Goal: Task Accomplishment & Management: Complete application form

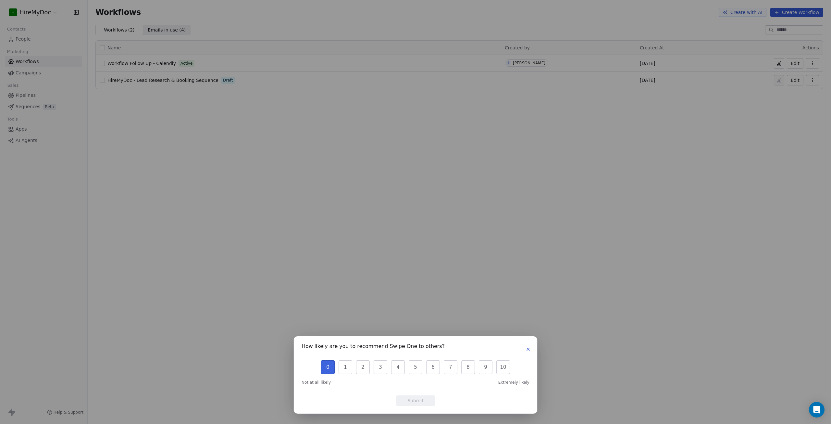
click at [325, 370] on button "0" at bounding box center [328, 367] width 14 height 14
click at [414, 400] on button "Submit" at bounding box center [415, 400] width 39 height 10
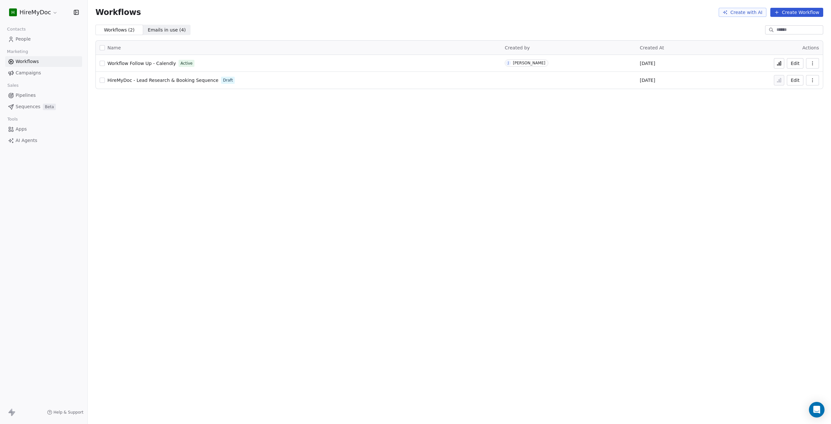
click at [781, 62] on icon at bounding box center [778, 63] width 5 height 5
click at [793, 63] on button "Edit" at bounding box center [795, 63] width 17 height 10
click at [779, 63] on icon at bounding box center [779, 64] width 1 height 3
click at [34, 11] on html "H HireMyDoc Contacts People Marketing Workflows Campaigns Sales Pipelines Seque…" at bounding box center [415, 212] width 831 height 424
click at [367, 254] on html "H HireMyDoc Contacts People Marketing Workflows Campaigns Sales Pipelines Seque…" at bounding box center [415, 212] width 831 height 424
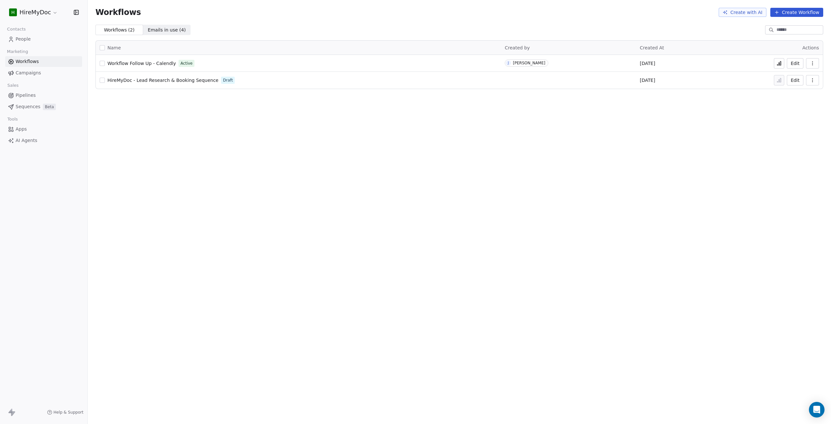
click at [46, 71] on link "Campaigns" at bounding box center [43, 73] width 77 height 11
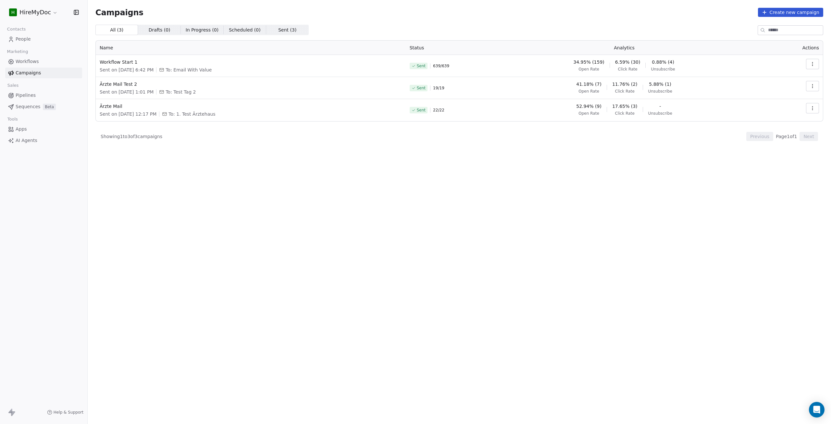
click at [52, 59] on link "Workflows" at bounding box center [43, 61] width 77 height 11
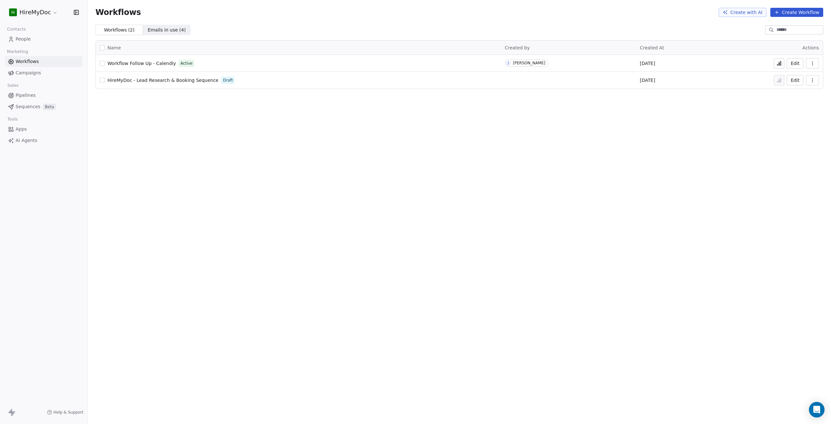
click at [57, 94] on link "Pipelines" at bounding box center [43, 95] width 77 height 11
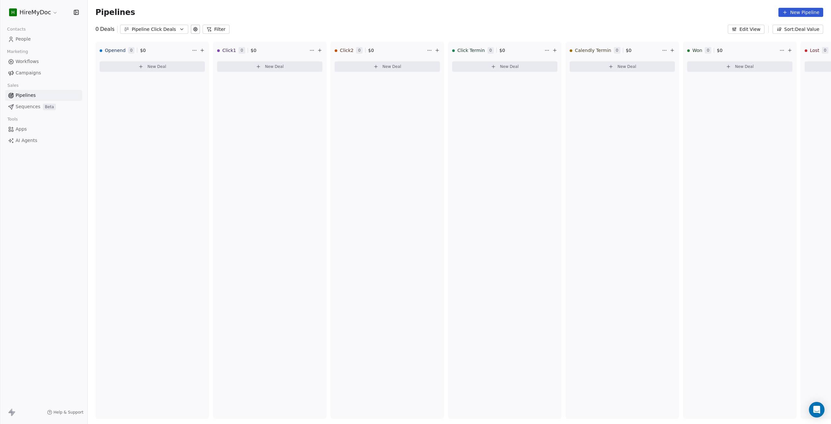
click at [58, 65] on link "Workflows" at bounding box center [43, 61] width 77 height 11
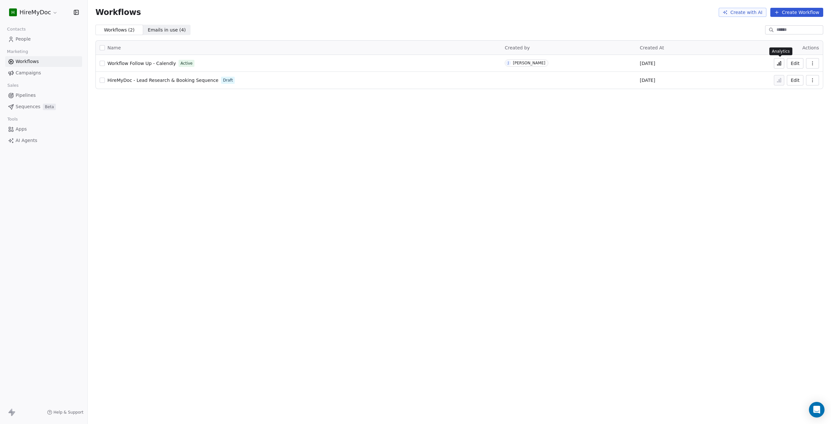
click at [780, 62] on icon at bounding box center [778, 63] width 5 height 5
click at [815, 66] on button "button" at bounding box center [812, 63] width 13 height 10
click at [639, 219] on div "Workflows Create with AI Create Workflow Workflows ( 2 ) Workflows ( 2 ) Emails…" at bounding box center [459, 212] width 743 height 424
click at [535, 61] on div "[PERSON_NAME]" at bounding box center [529, 63] width 32 height 5
click at [816, 61] on button "button" at bounding box center [812, 63] width 13 height 10
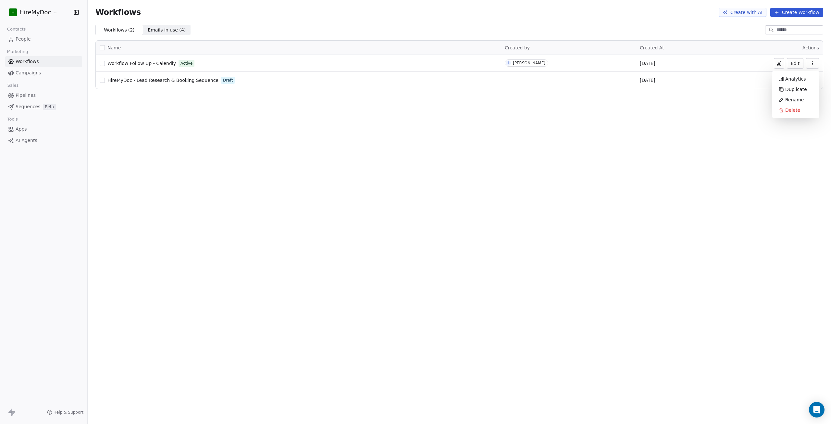
click at [795, 66] on button "Edit" at bounding box center [795, 63] width 17 height 10
click at [526, 66] on td "J Junis Balaom" at bounding box center [568, 63] width 135 height 17
click at [49, 10] on html "H HireMyDoc Contacts People Marketing Workflows Campaigns Sales Pipelines Seque…" at bounding box center [415, 212] width 831 height 424
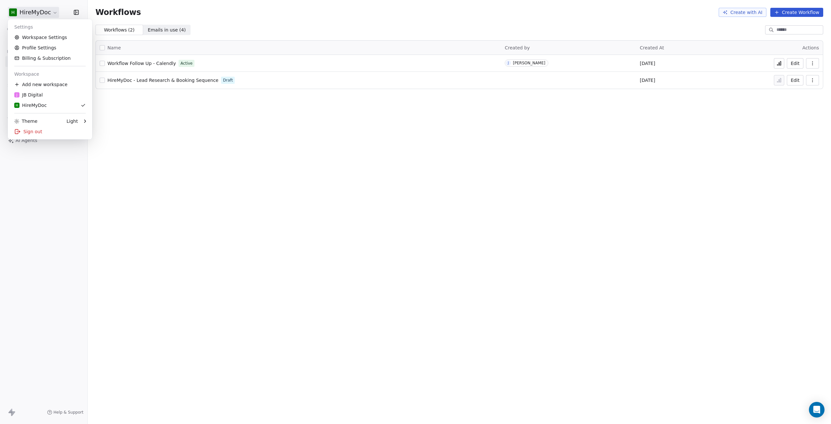
click at [49, 10] on html "H HireMyDoc Contacts People Marketing Workflows Campaigns Sales Pipelines Seque…" at bounding box center [415, 212] width 831 height 424
click at [48, 10] on html "H HireMyDoc Contacts People Marketing Workflows Campaigns Sales Pipelines Seque…" at bounding box center [415, 212] width 831 height 424
drag, startPoint x: 48, startPoint y: 10, endPoint x: 287, endPoint y: 45, distance: 241.1
click at [49, 10] on html "H HireMyDoc Contacts People Marketing Workflows Campaigns Sales Pipelines Seque…" at bounding box center [415, 212] width 831 height 424
click at [815, 61] on button "button" at bounding box center [812, 63] width 13 height 10
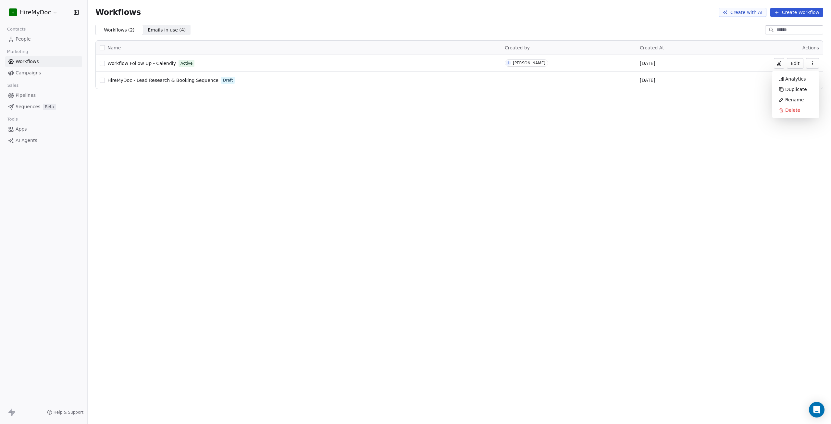
click at [815, 62] on button "button" at bounding box center [812, 63] width 13 height 10
click at [797, 65] on button "Edit" at bounding box center [795, 63] width 17 height 10
click at [811, 63] on icon "button" at bounding box center [812, 63] width 5 height 5
click at [729, 131] on div "Workflows Create with AI Create Workflow Workflows ( 2 ) Workflows ( 2 ) Emails…" at bounding box center [459, 212] width 743 height 424
click at [816, 66] on button "button" at bounding box center [812, 63] width 13 height 10
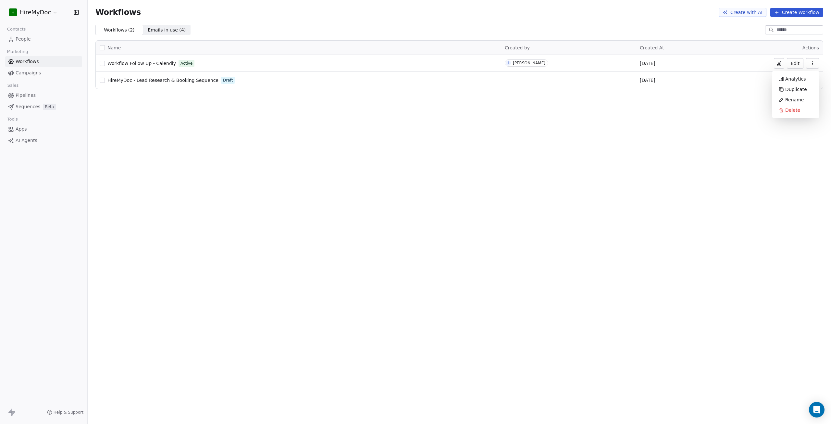
click at [815, 64] on icon "button" at bounding box center [812, 63] width 5 height 5
click at [814, 64] on icon "button" at bounding box center [812, 63] width 5 height 5
click at [518, 63] on div "[PERSON_NAME]" at bounding box center [529, 63] width 32 height 5
drag, startPoint x: 103, startPoint y: 64, endPoint x: 104, endPoint y: 67, distance: 3.3
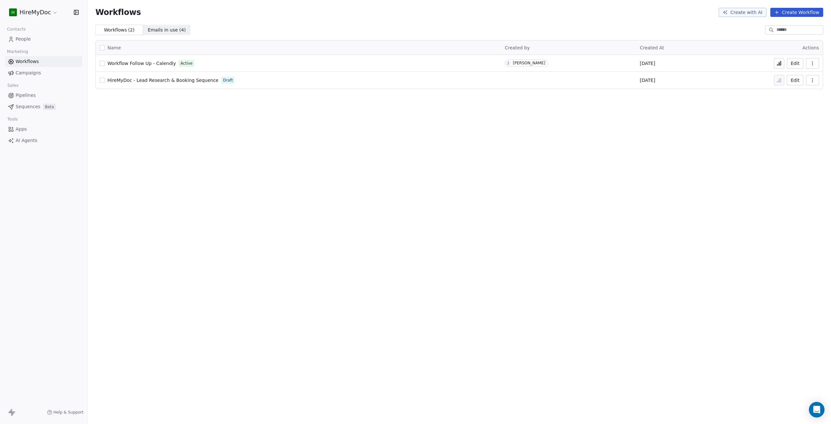
click at [103, 64] on button "button" at bounding box center [102, 63] width 5 height 5
click at [136, 62] on span "Workflow Follow Up - Calendly" at bounding box center [141, 63] width 68 height 5
click at [31, 110] on link "Sequences Beta" at bounding box center [43, 106] width 77 height 11
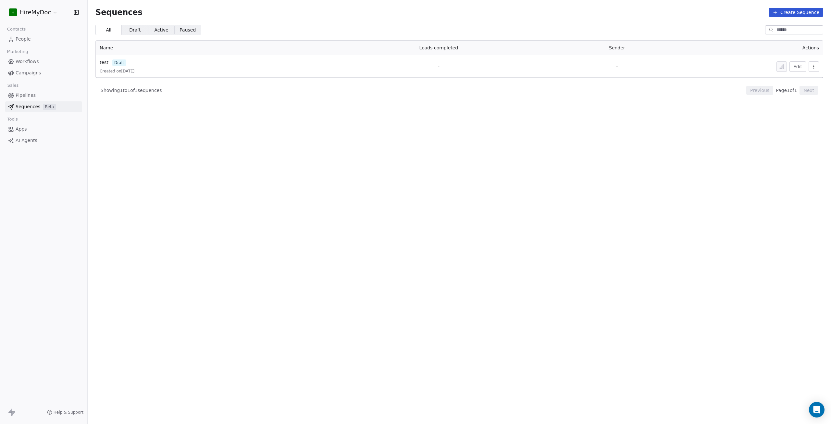
click at [45, 125] on link "Apps" at bounding box center [43, 129] width 77 height 11
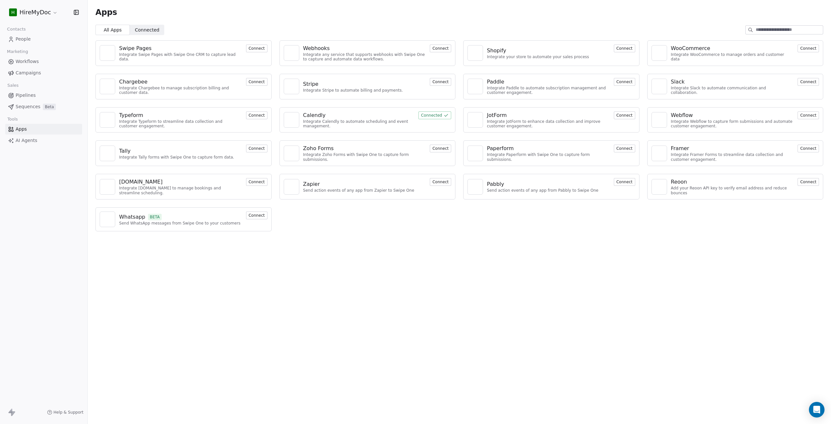
click at [29, 144] on link "AI Agents" at bounding box center [43, 140] width 77 height 11
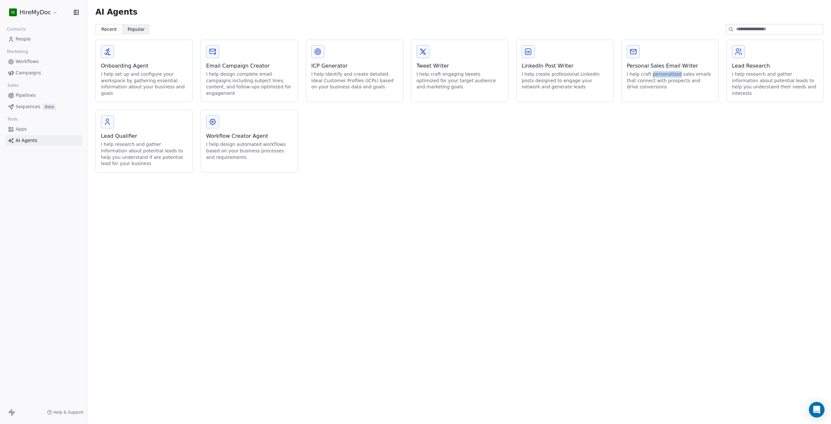
drag, startPoint x: 651, startPoint y: 74, endPoint x: 676, endPoint y: 73, distance: 25.0
click at [676, 73] on div "I help craft personalized sales emails that connect with prospects and drive co…" at bounding box center [670, 80] width 86 height 19
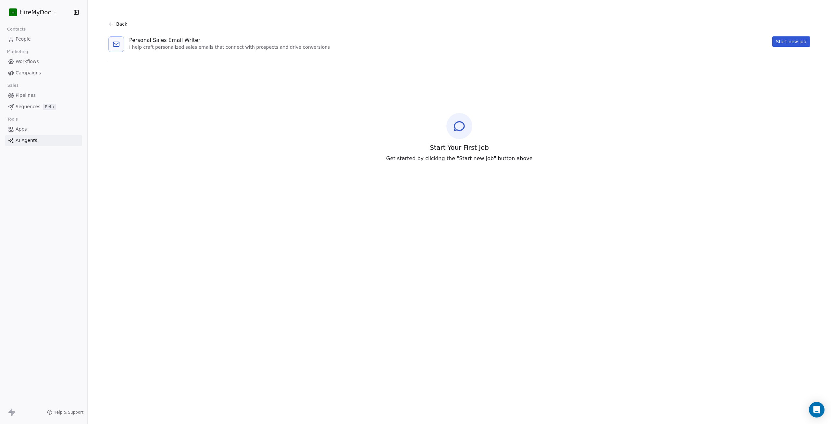
click at [58, 58] on link "Workflows" at bounding box center [43, 61] width 77 height 11
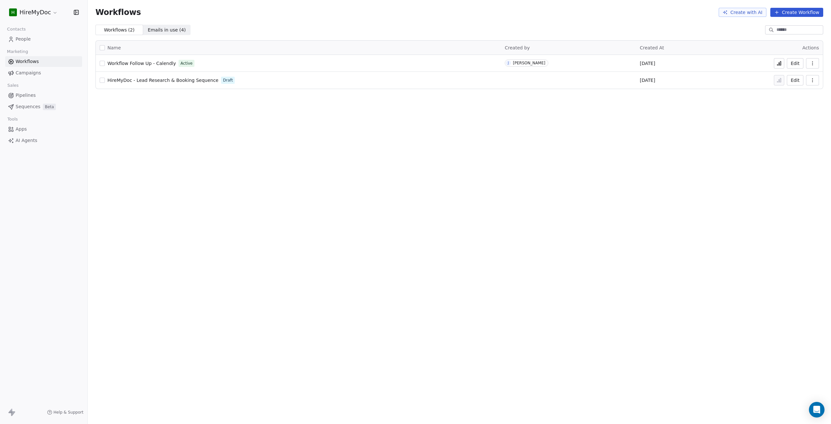
click at [33, 95] on span "Pipelines" at bounding box center [26, 95] width 20 height 7
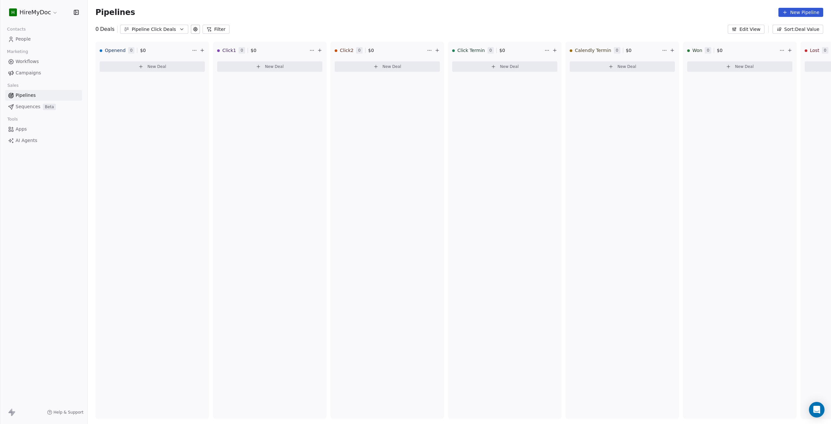
click at [42, 61] on link "Workflows" at bounding box center [43, 61] width 77 height 11
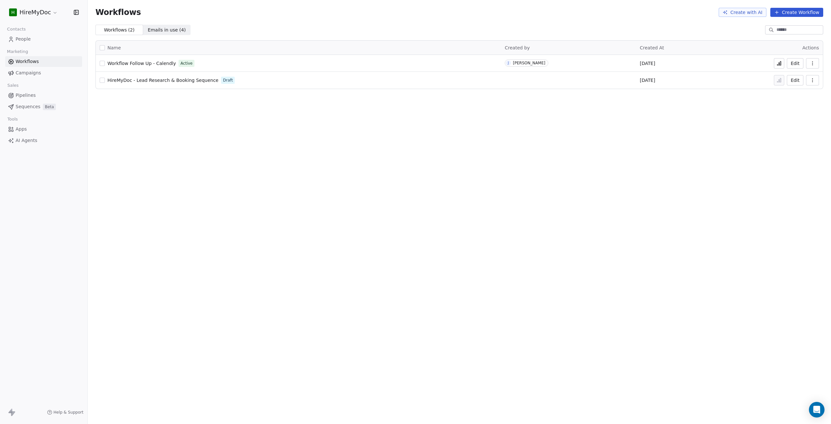
click at [32, 137] on link "AI Agents" at bounding box center [43, 140] width 77 height 11
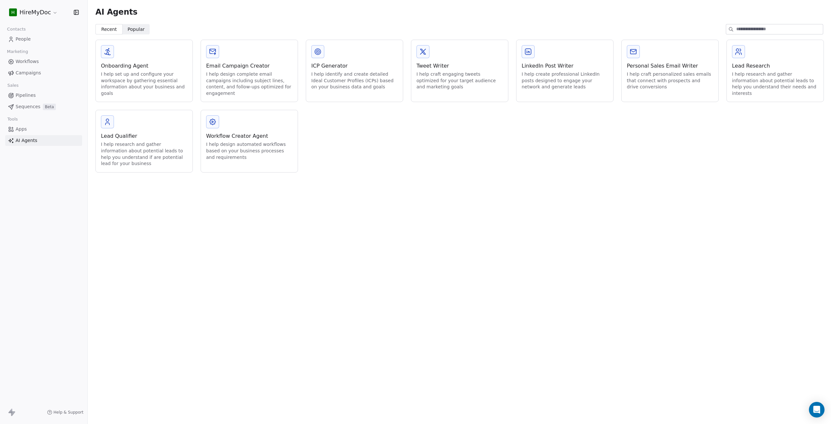
click at [27, 72] on span "Campaigns" at bounding box center [28, 72] width 25 height 7
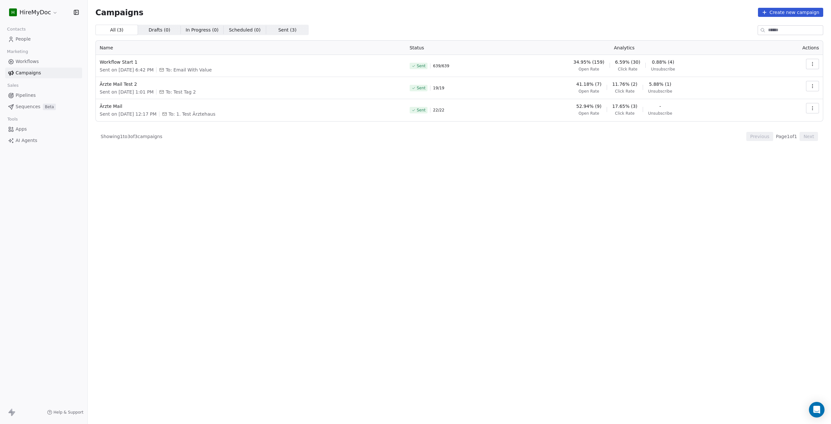
click at [32, 62] on span "Workflows" at bounding box center [27, 61] width 23 height 7
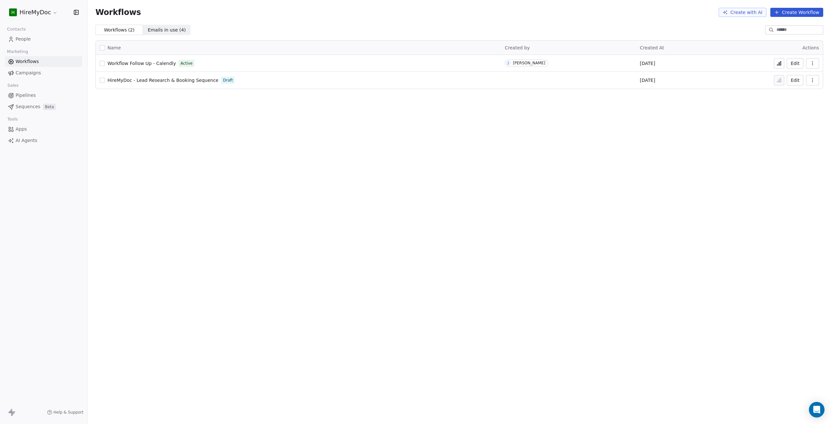
click at [809, 63] on button "button" at bounding box center [812, 63] width 13 height 10
click at [812, 63] on icon "button" at bounding box center [812, 63] width 5 height 5
click at [47, 94] on link "Pipelines" at bounding box center [43, 95] width 77 height 11
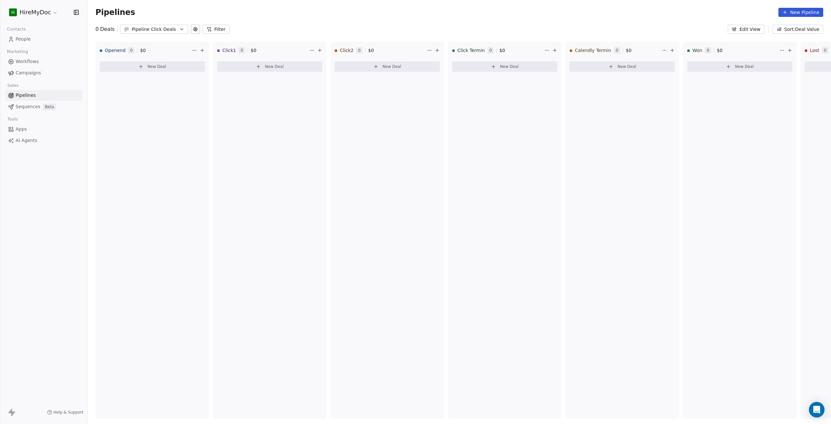
click at [41, 72] on link "Campaigns" at bounding box center [43, 73] width 77 height 11
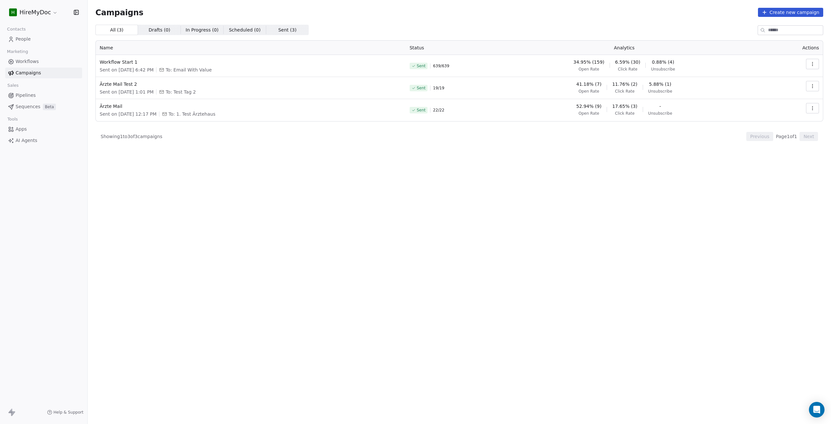
click at [449, 65] on span "639 / 639" at bounding box center [441, 65] width 16 height 5
click at [498, 214] on div "All ( 3 ) All ( 3 ) Drafts ( 0 ) Drafts ( 0 ) In Progress ( 0 ) In Progress ( 0…" at bounding box center [459, 196] width 728 height 342
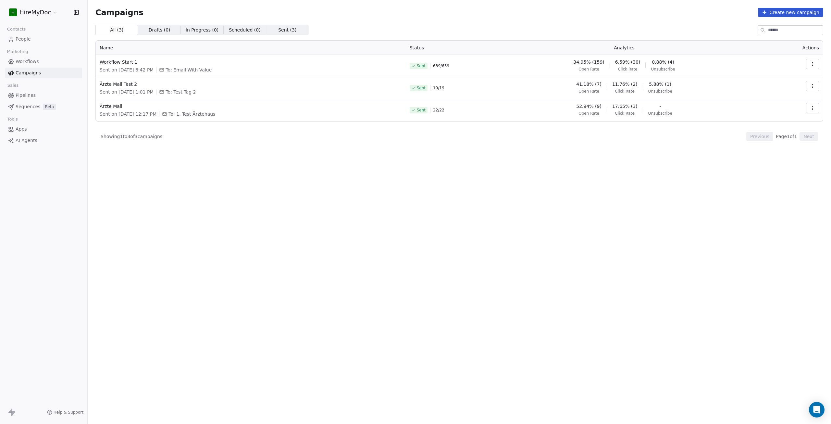
click at [41, 62] on link "Workflows" at bounding box center [43, 61] width 77 height 11
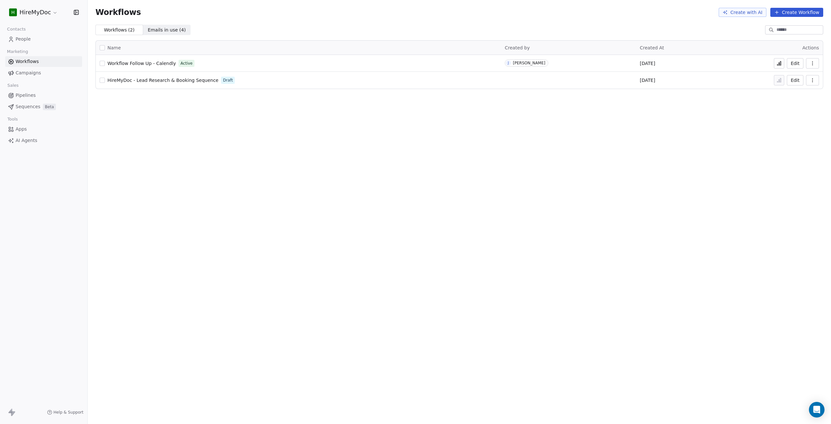
click at [782, 65] on button at bounding box center [779, 63] width 10 height 10
click at [58, 70] on link "Campaigns" at bounding box center [43, 73] width 77 height 11
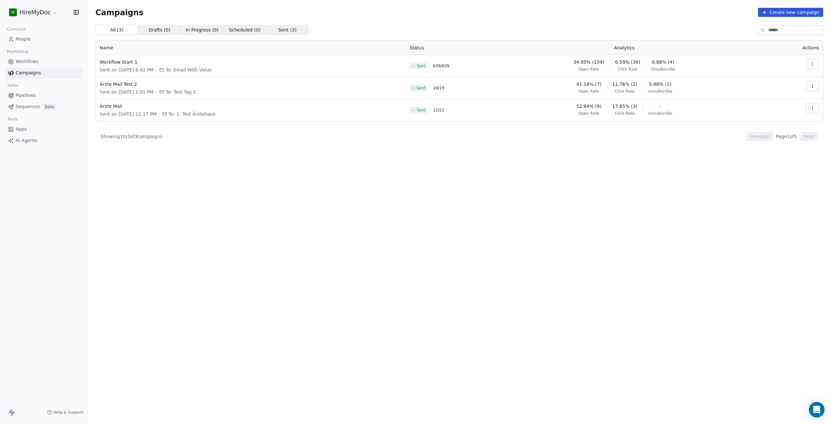
click at [50, 58] on link "Workflows" at bounding box center [43, 61] width 77 height 11
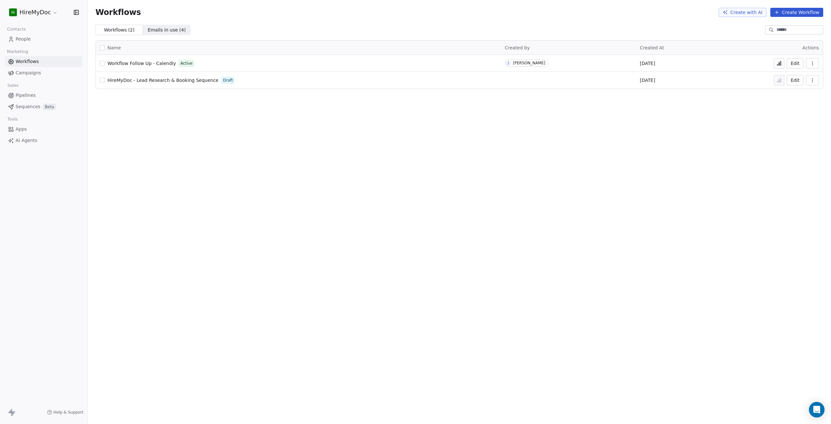
click at [813, 63] on icon "button" at bounding box center [812, 63] width 5 height 5
click at [797, 48] on th "Actions" at bounding box center [797, 48] width 52 height 14
click at [780, 65] on icon at bounding box center [779, 64] width 1 height 3
click at [27, 70] on span "Campaigns" at bounding box center [28, 72] width 25 height 7
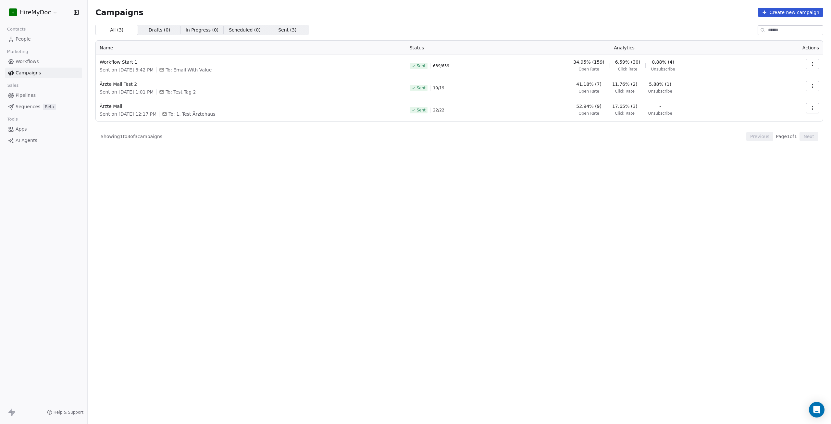
click at [30, 63] on span "Workflows" at bounding box center [27, 61] width 23 height 7
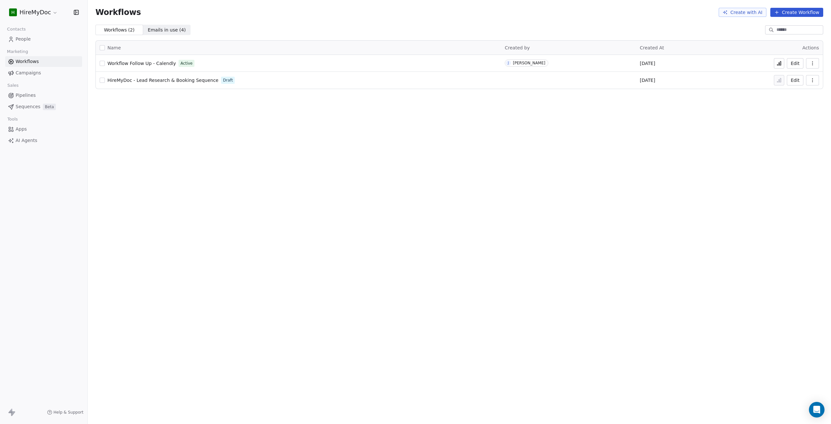
click at [17, 38] on span "People" at bounding box center [23, 39] width 15 height 7
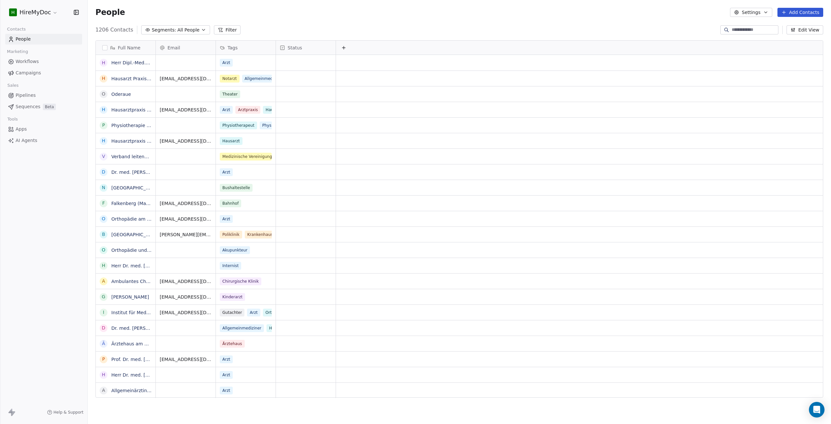
scroll to position [368, 738]
click at [36, 61] on span "Workflows" at bounding box center [27, 61] width 23 height 7
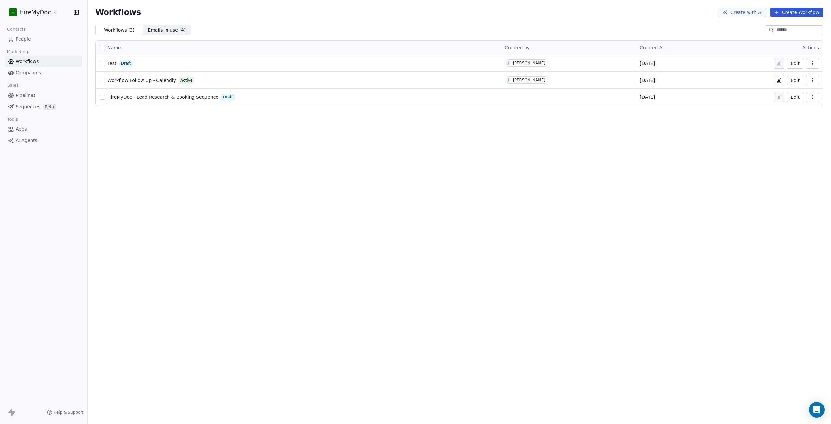
click at [36, 74] on span "Campaigns" at bounding box center [28, 72] width 25 height 7
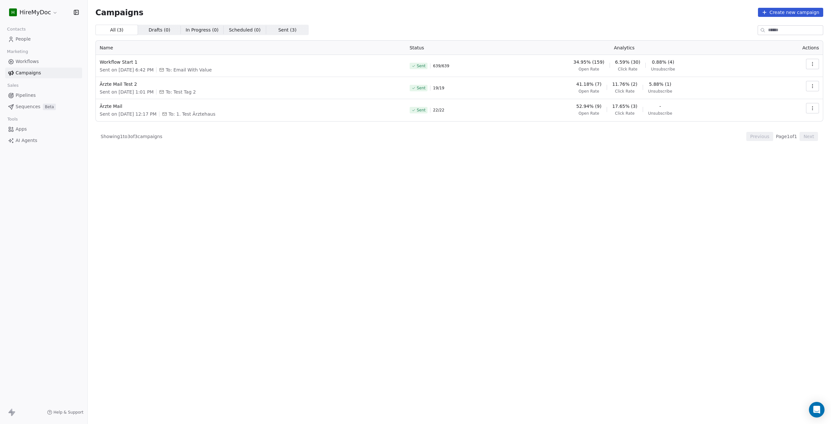
click at [36, 60] on span "Workflows" at bounding box center [27, 61] width 23 height 7
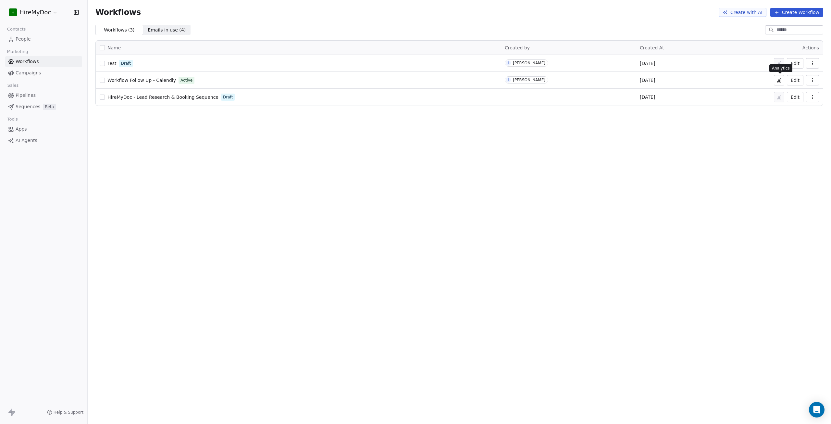
click at [780, 80] on icon at bounding box center [778, 80] width 5 height 5
click at [781, 65] on icon at bounding box center [780, 63] width 1 height 4
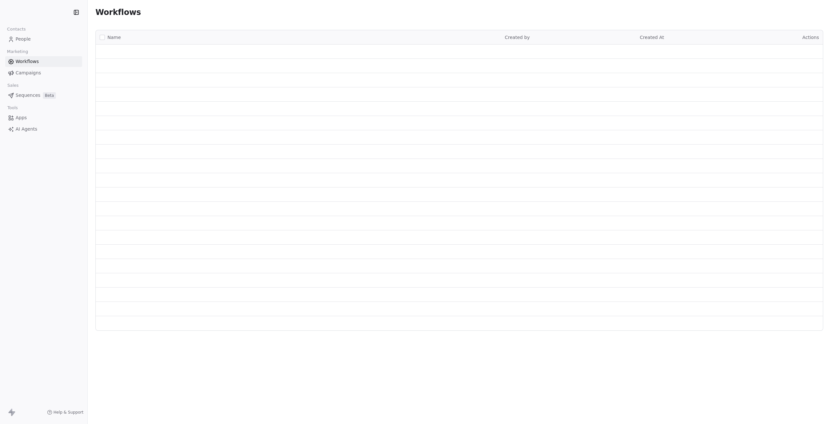
click at [29, 37] on span "People" at bounding box center [23, 39] width 15 height 7
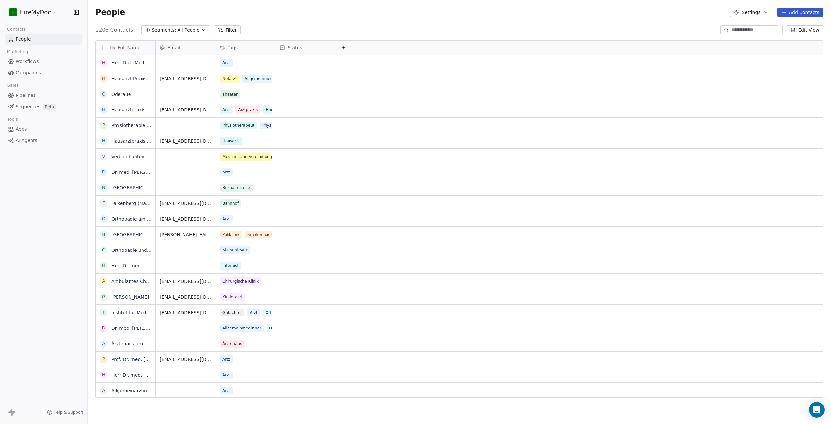
scroll to position [368, 738]
click at [806, 12] on button "Add Contacts" at bounding box center [800, 12] width 46 height 9
click at [802, 24] on span "Create new contact" at bounding box center [803, 26] width 44 height 7
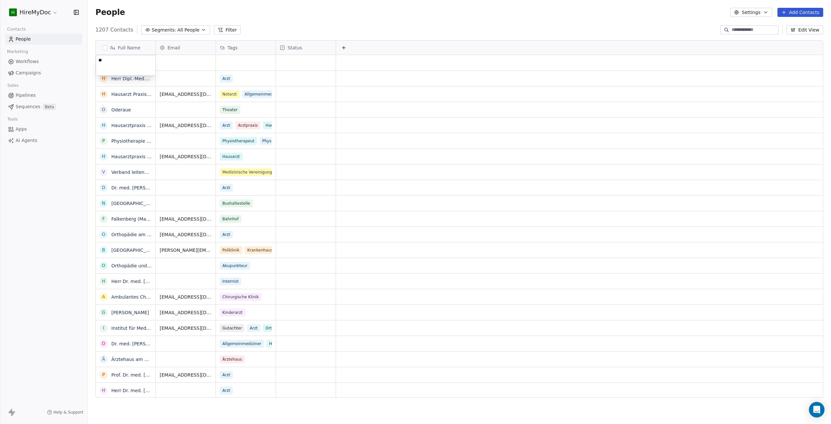
type textarea "*"
type textarea "**********"
click at [180, 70] on html "H HireMyDoc Contacts People Marketing Workflows Campaigns Sales Pipelines Seque…" at bounding box center [415, 212] width 831 height 424
click at [179, 63] on div "grid" at bounding box center [186, 63] width 60 height 16
click at [181, 63] on div "grid" at bounding box center [186, 63] width 60 height 16
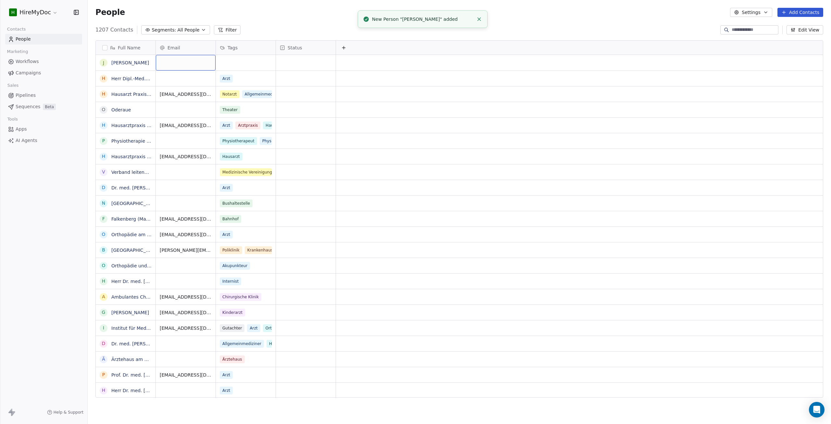
click at [181, 63] on div "grid" at bounding box center [186, 63] width 60 height 16
click at [181, 60] on div "grid" at bounding box center [186, 63] width 60 height 16
click at [181, 60] on input "email" at bounding box center [185, 62] width 57 height 13
type input "**********"
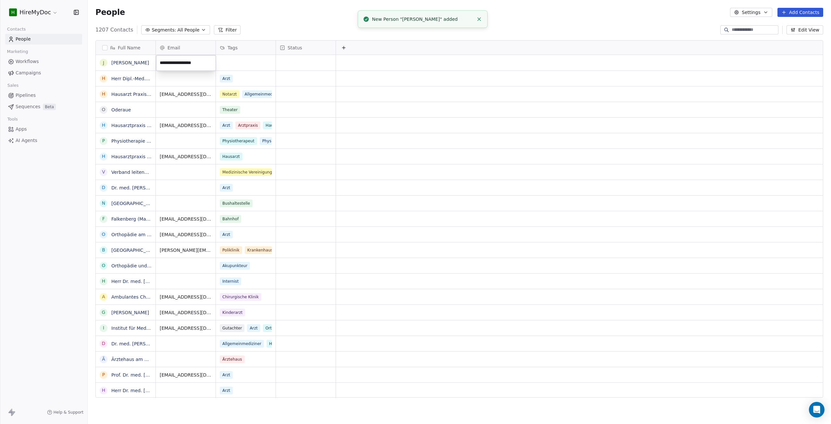
type input "**********"
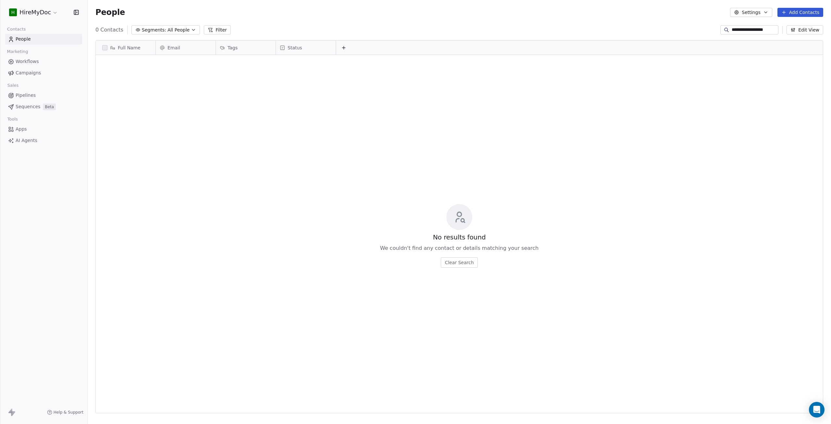
click at [733, 29] on input "**********" at bounding box center [754, 30] width 45 height 6
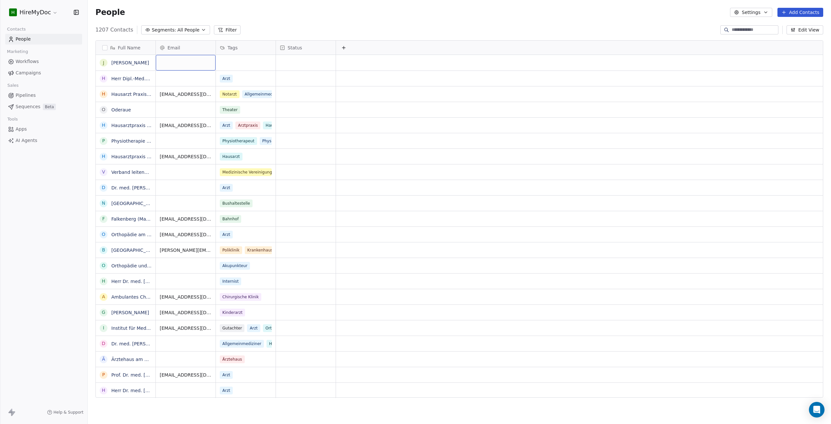
click at [179, 62] on div "grid" at bounding box center [186, 63] width 60 height 16
type input "**********"
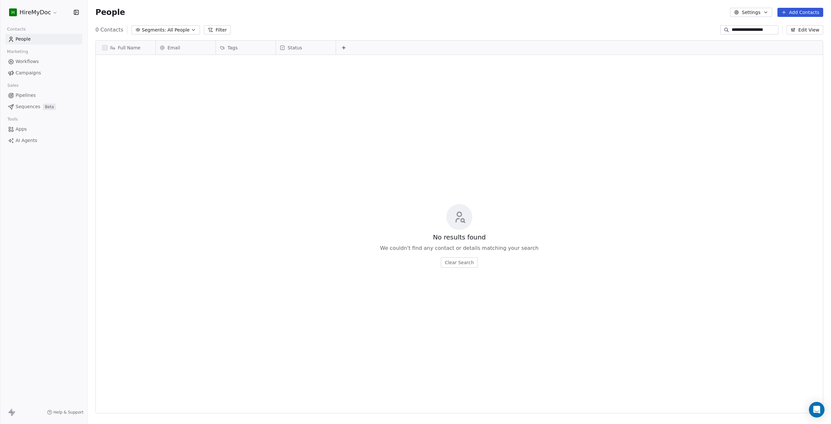
click at [757, 29] on input "**********" at bounding box center [754, 30] width 45 height 6
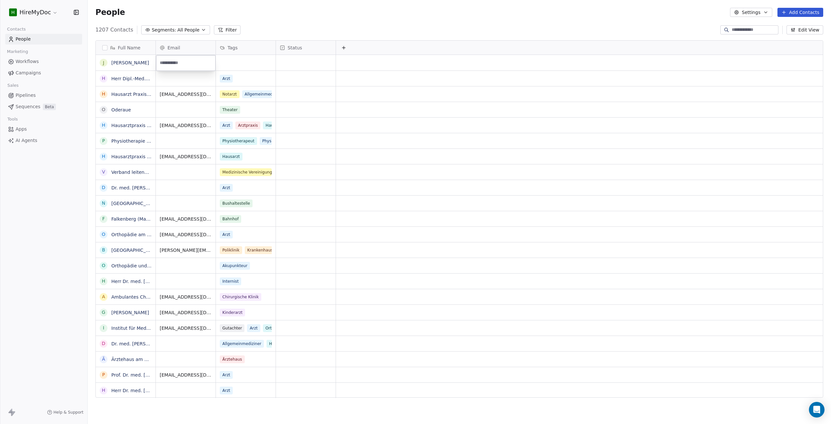
click at [684, 92] on html "H HireMyDoc Contacts People Marketing Workflows Campaigns Sales Pipelines Seque…" at bounding box center [415, 212] width 831 height 424
click at [190, 62] on div "grid" at bounding box center [186, 63] width 60 height 16
type input "**********"
click at [211, 40] on html "H HireMyDoc Contacts People Marketing Workflows Campaigns Sales Pipelines Seque…" at bounding box center [415, 212] width 831 height 424
click at [248, 61] on div "grid" at bounding box center [246, 63] width 60 height 16
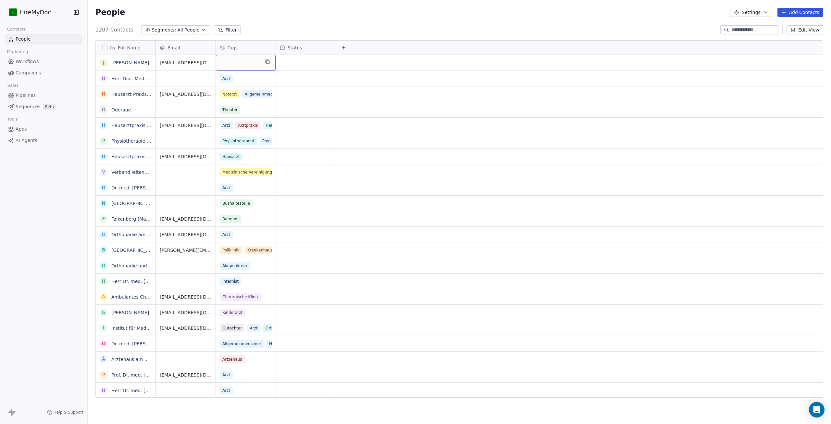
click at [249, 61] on div "grid" at bounding box center [246, 63] width 60 height 16
type input "****"
click at [255, 121] on div "Test Tag" at bounding box center [257, 118] width 55 height 7
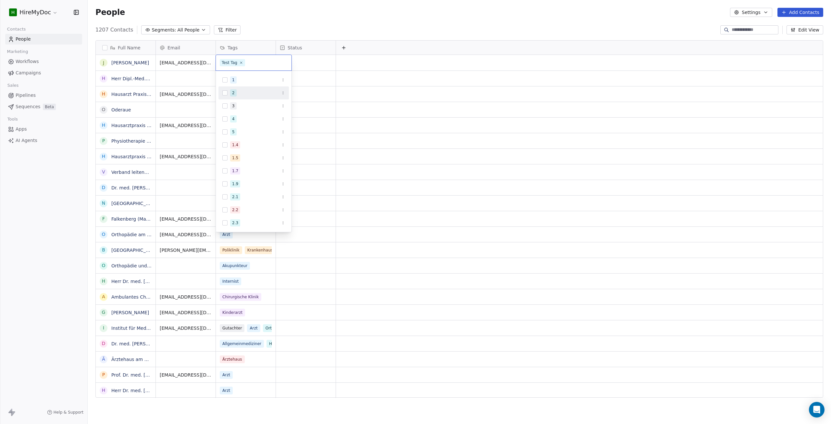
click at [304, 88] on html "H HireMyDoc Contacts People Marketing Workflows Campaigns Sales Pipelines Seque…" at bounding box center [415, 212] width 831 height 424
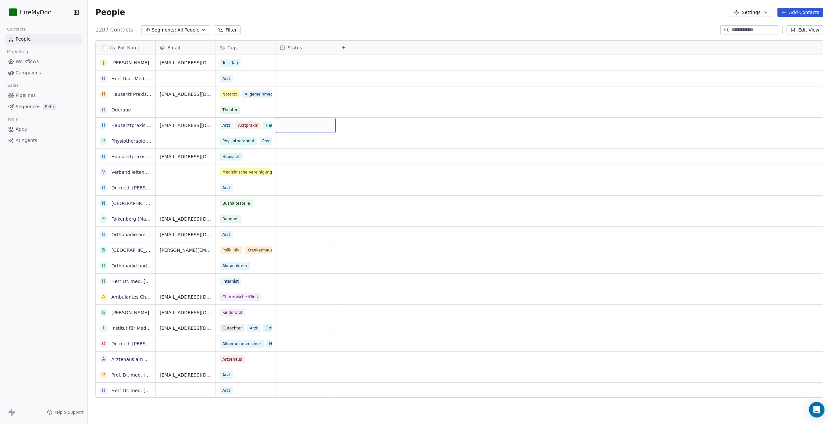
drag, startPoint x: 311, startPoint y: 127, endPoint x: 323, endPoint y: 129, distance: 12.1
click at [45, 62] on link "Workflows" at bounding box center [43, 61] width 77 height 11
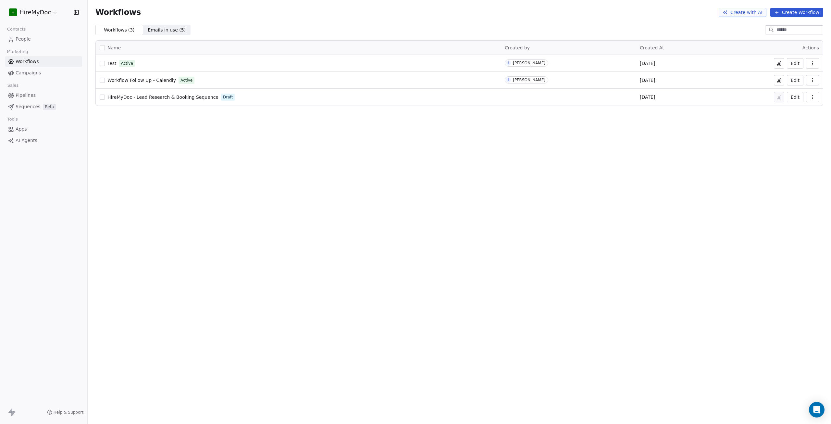
click at [40, 38] on link "People" at bounding box center [43, 39] width 77 height 11
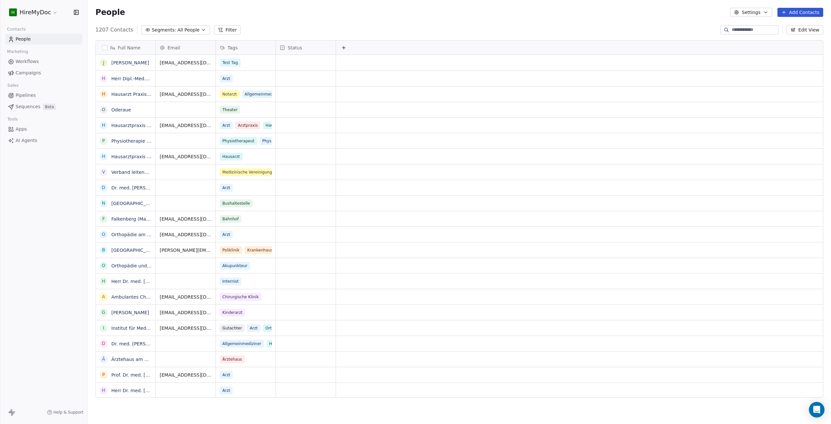
scroll to position [368, 738]
click at [23, 62] on span "Workflows" at bounding box center [27, 61] width 23 height 7
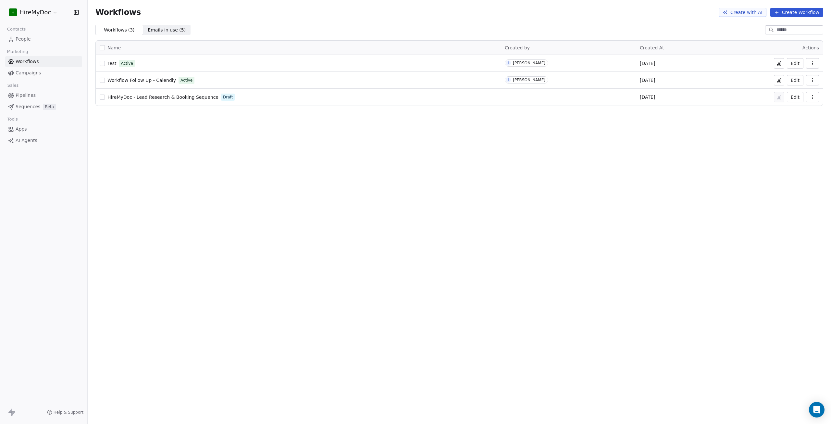
click at [780, 65] on icon at bounding box center [778, 63] width 5 height 5
click at [25, 140] on span "AI Agents" at bounding box center [27, 140] width 22 height 7
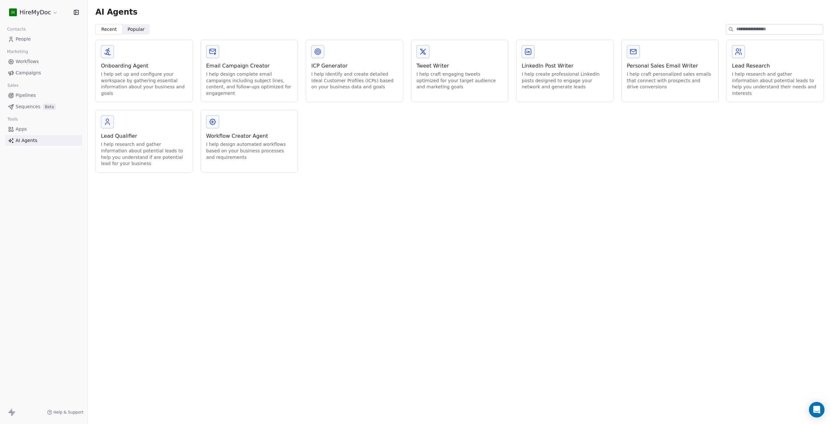
click at [31, 58] on span "Workflows" at bounding box center [27, 61] width 23 height 7
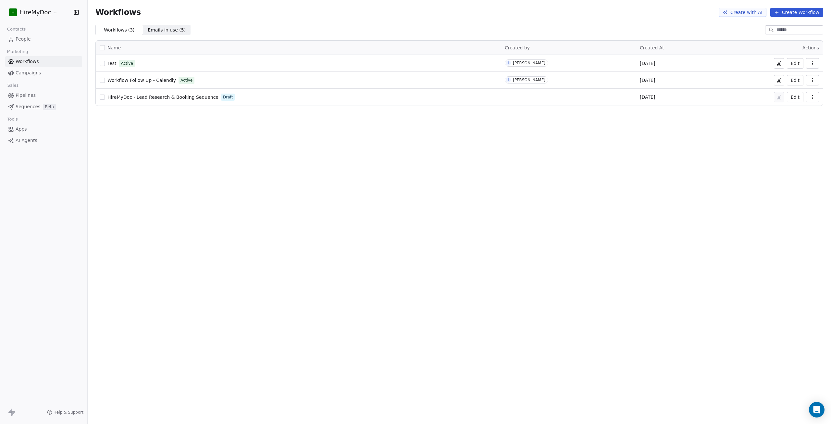
click at [27, 69] on span "Campaigns" at bounding box center [28, 72] width 25 height 7
